Goal: Navigation & Orientation: Find specific page/section

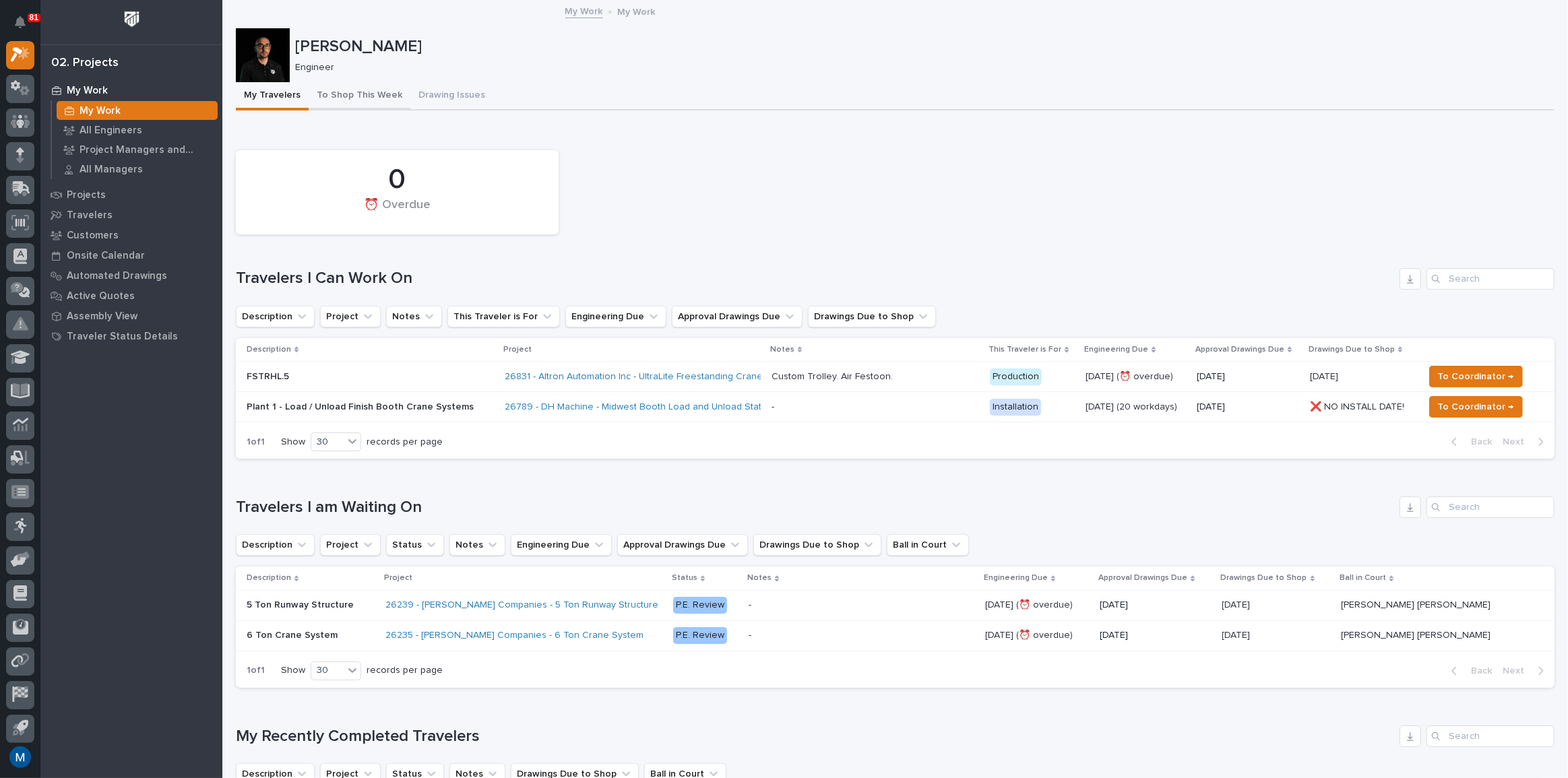
click at [359, 86] on button "To Shop This Week" at bounding box center [359, 96] width 102 height 28
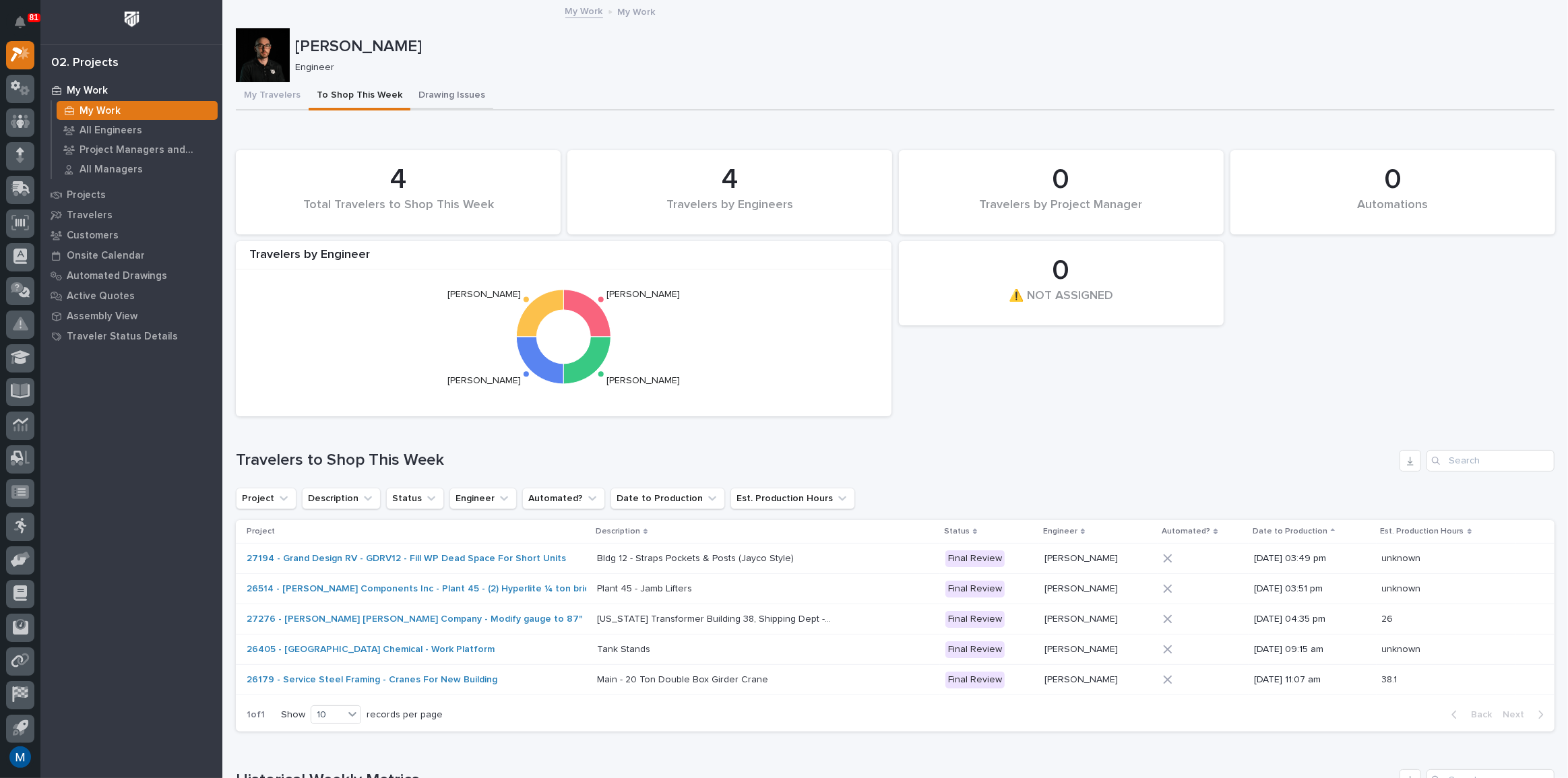
click at [459, 91] on button "Drawing Issues" at bounding box center [451, 96] width 83 height 28
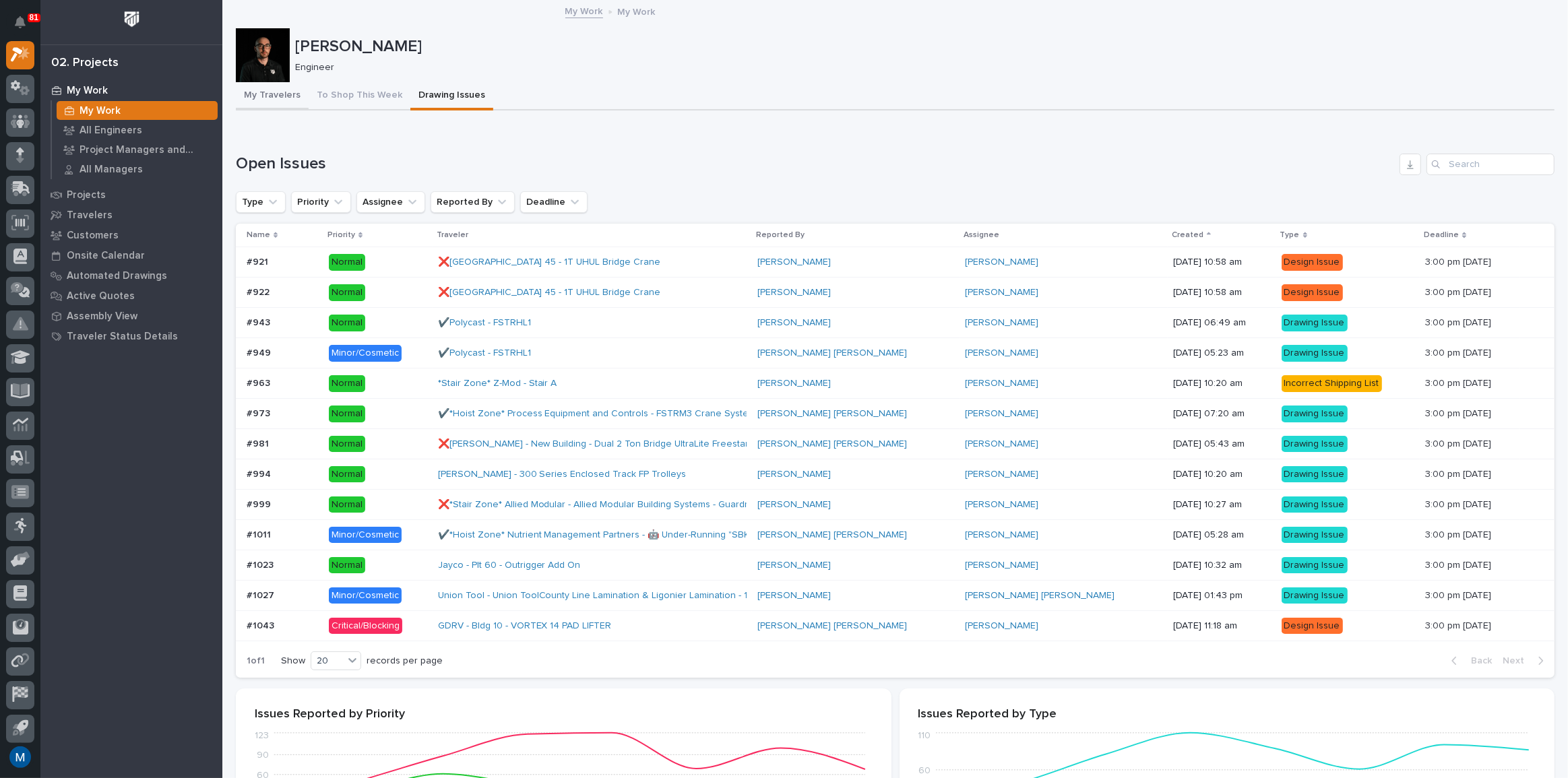
click at [268, 89] on button "My Travelers" at bounding box center [272, 96] width 73 height 28
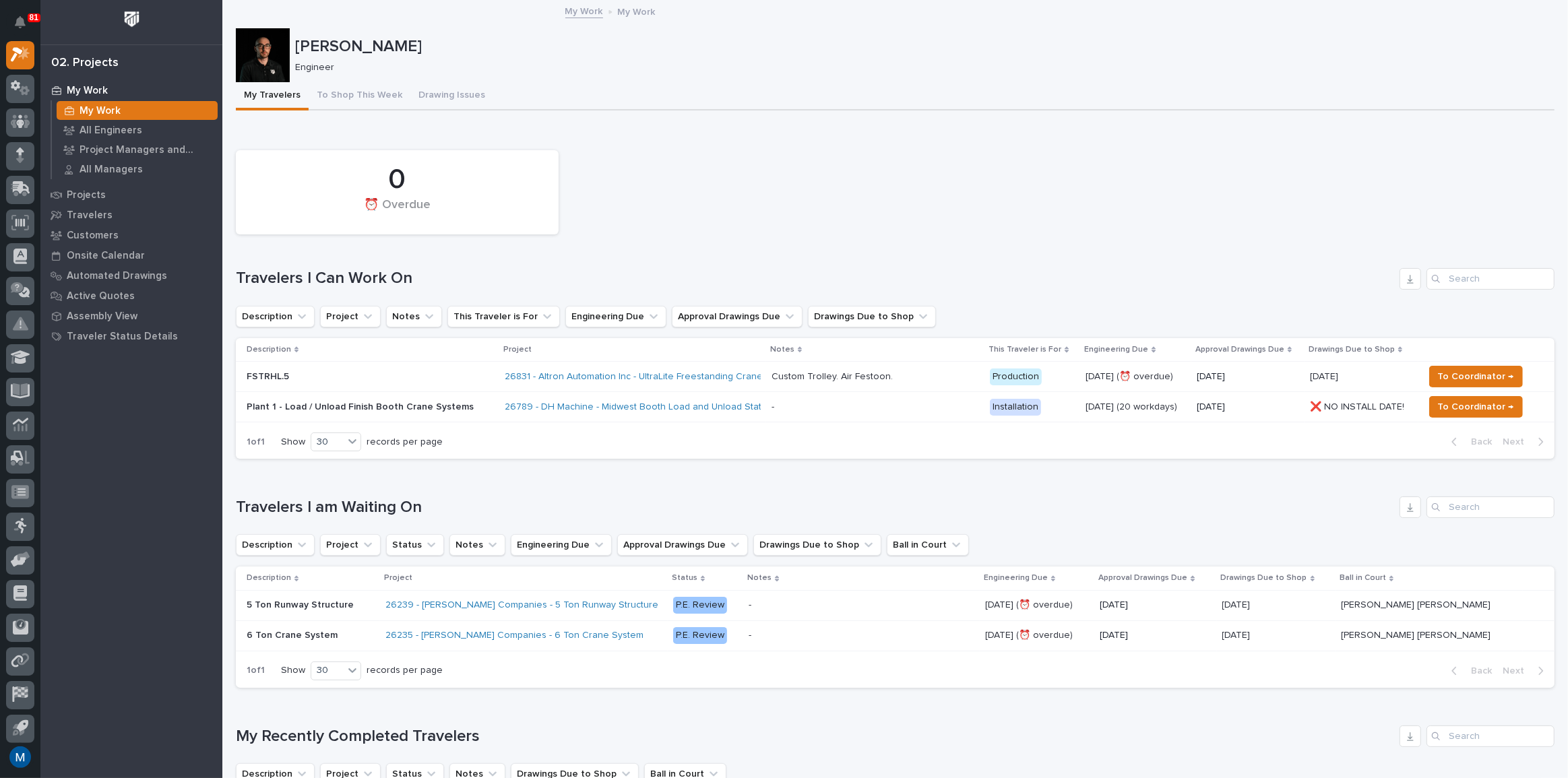
click at [761, 208] on div "0 ⏰ Overdue" at bounding box center [895, 192] width 1332 height 98
click at [343, 97] on button "To Shop This Week" at bounding box center [359, 96] width 102 height 28
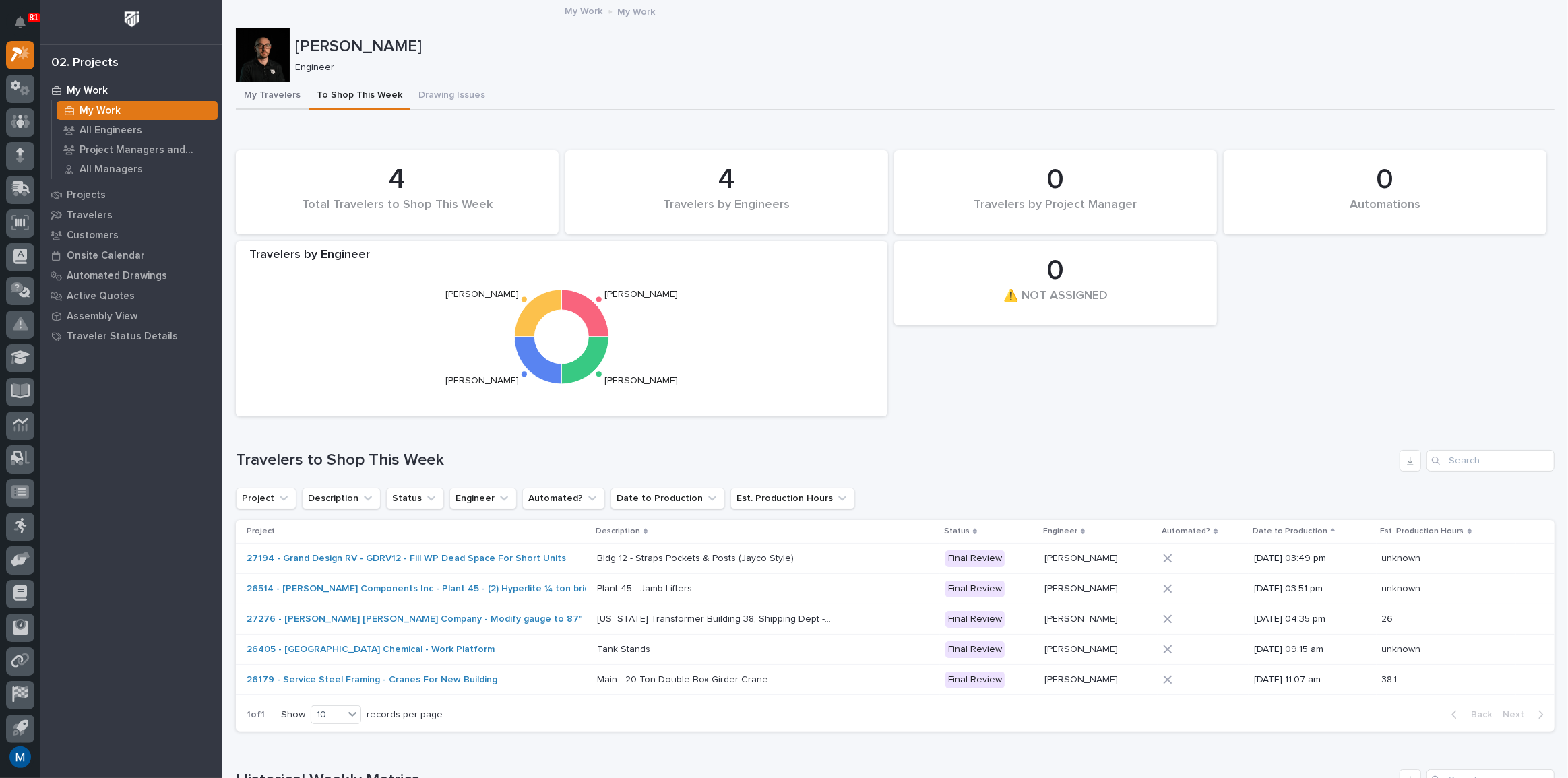
click at [271, 93] on button "My Travelers" at bounding box center [272, 96] width 73 height 28
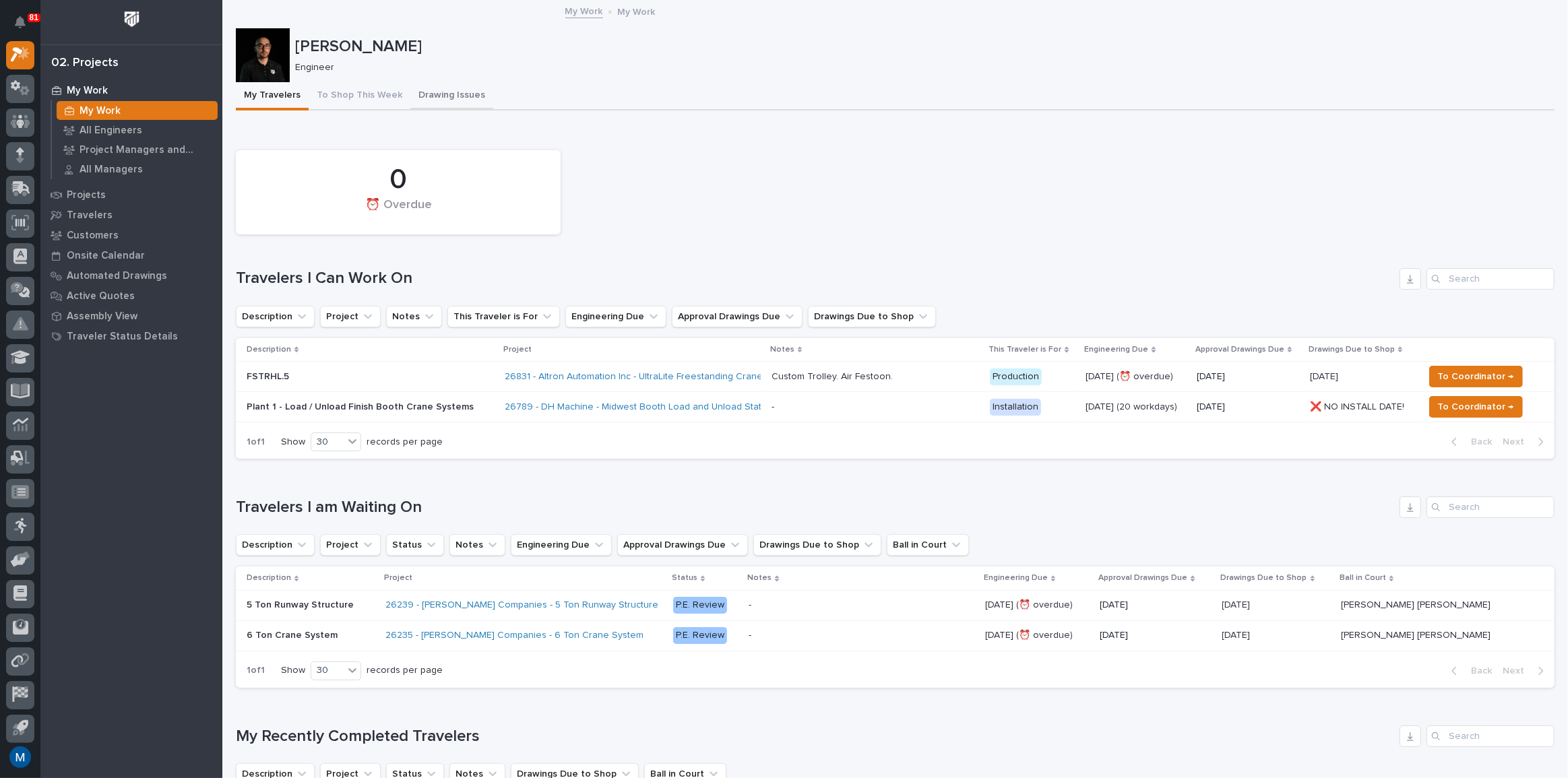
click at [434, 94] on button "Drawing Issues" at bounding box center [451, 96] width 83 height 28
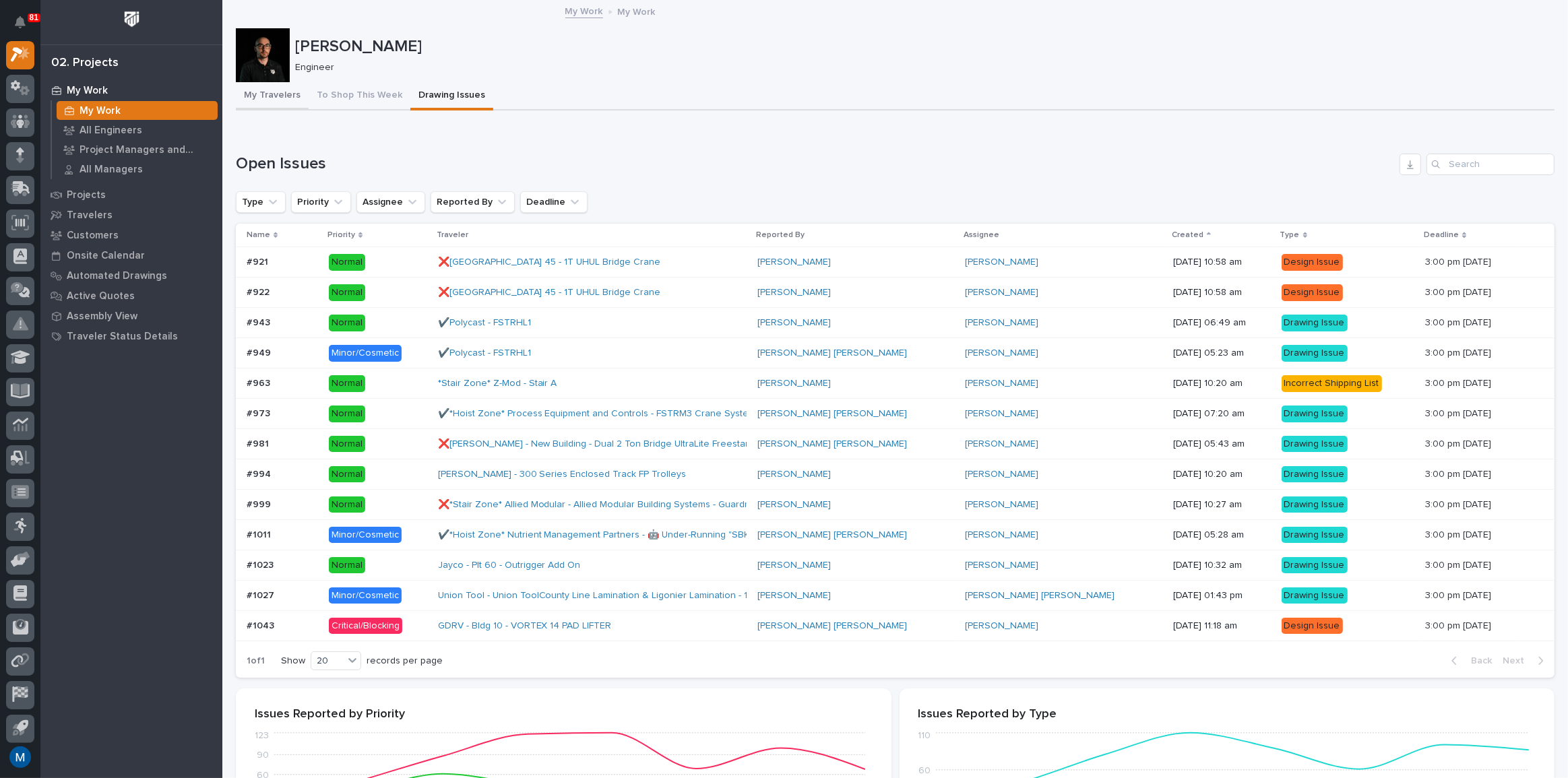
click at [277, 96] on button "My Travelers" at bounding box center [272, 96] width 73 height 28
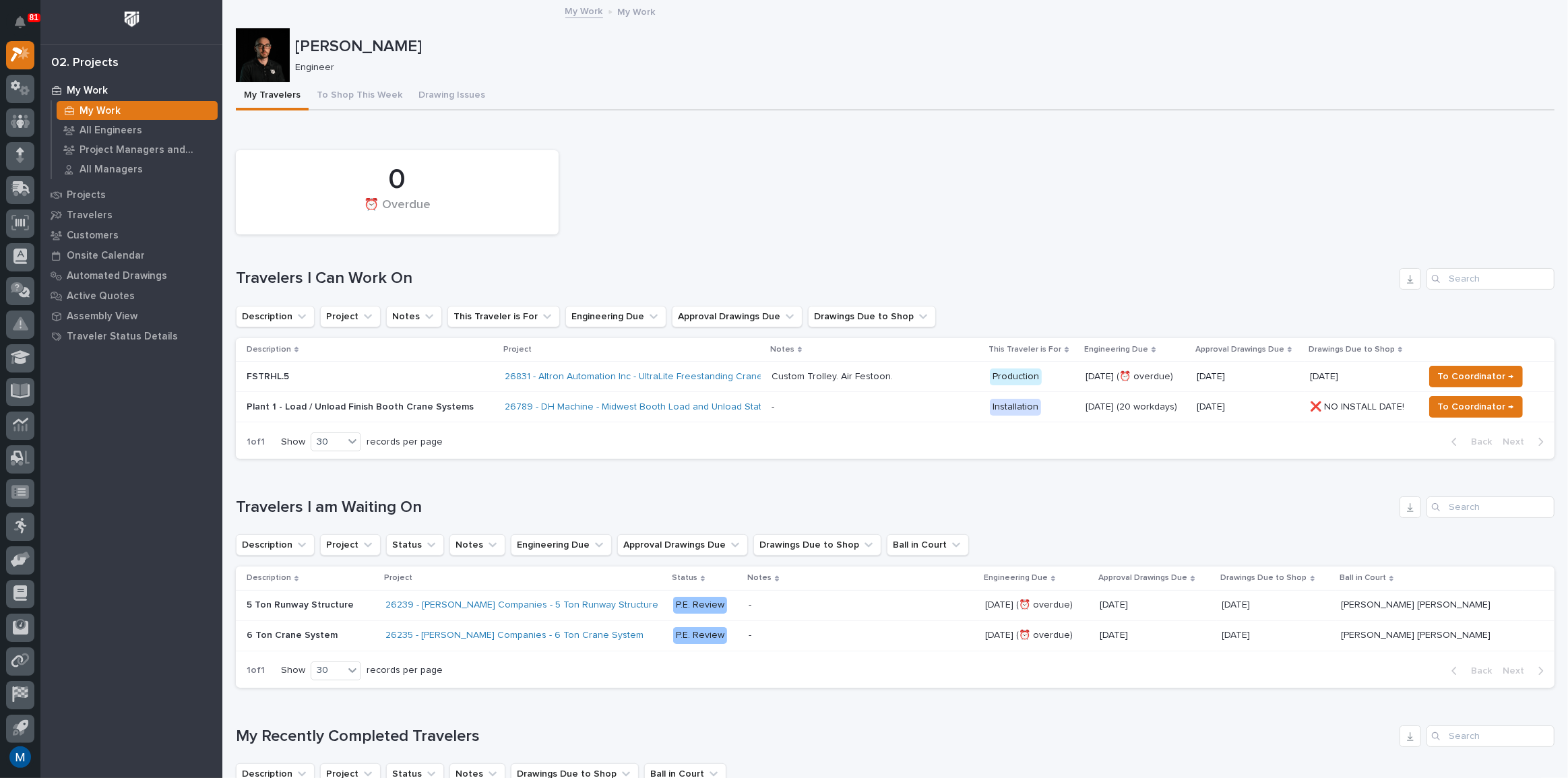
click at [755, 165] on div "0 ⏰ Overdue" at bounding box center [895, 192] width 1332 height 98
